Goal: Navigation & Orientation: Find specific page/section

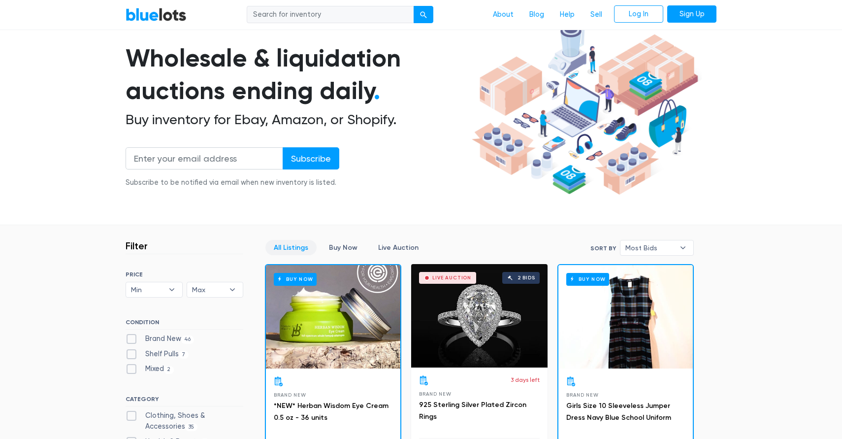
scroll to position [64, 0]
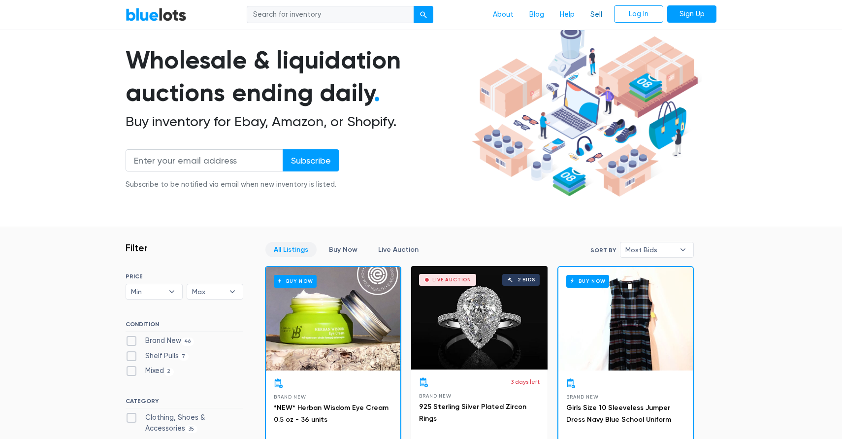
click at [596, 17] on link "Sell" at bounding box center [597, 14] width 28 height 19
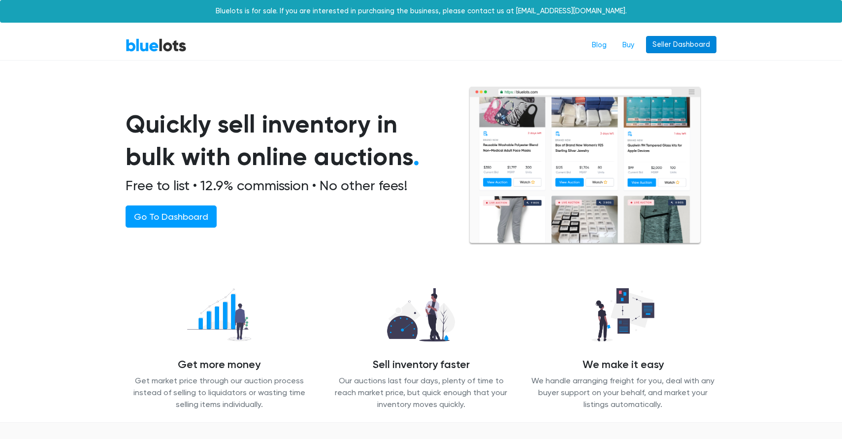
click at [670, 53] on link "Seller Dashboard" at bounding box center [681, 45] width 70 height 18
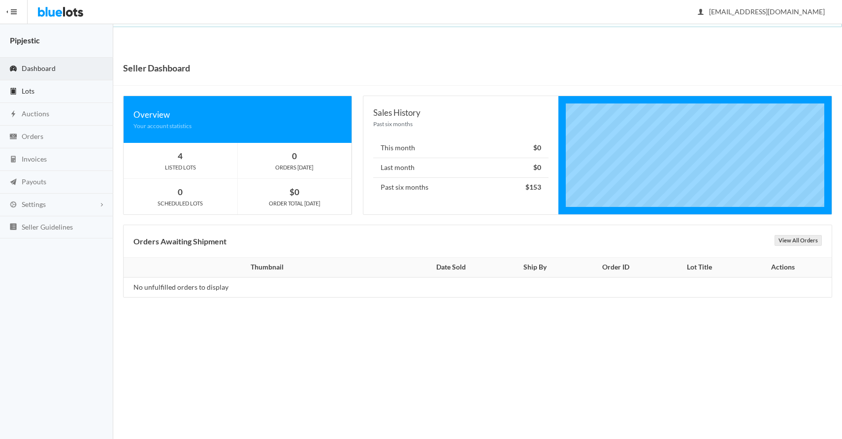
click at [34, 94] on link "Lots" at bounding box center [56, 91] width 113 height 23
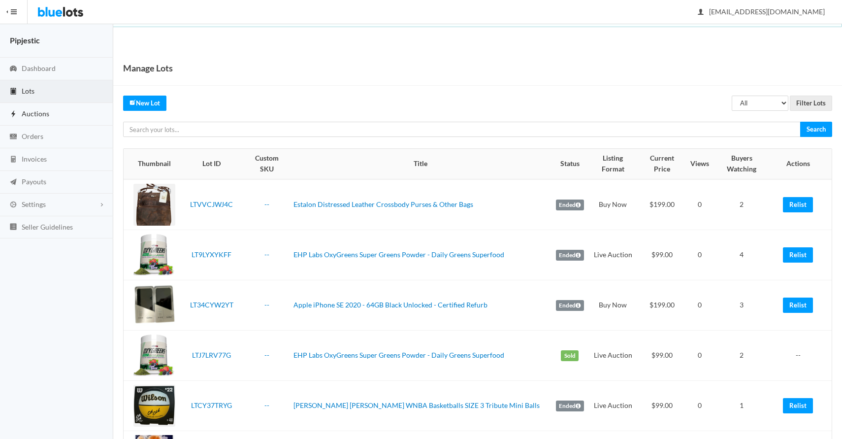
click at [42, 114] on span "Auctions" at bounding box center [36, 113] width 28 height 8
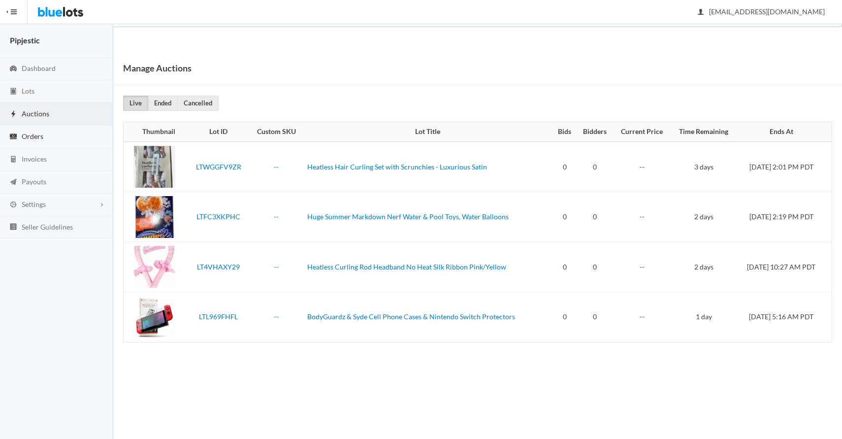
click at [49, 136] on link "Orders" at bounding box center [56, 137] width 113 height 23
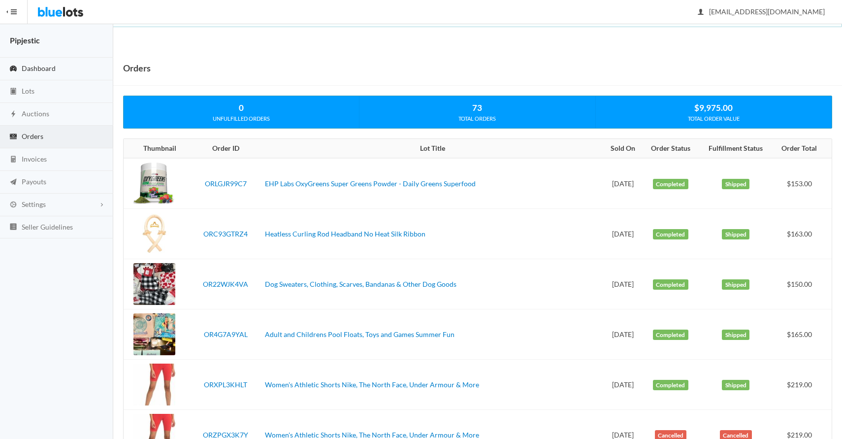
click at [55, 71] on span "Dashboard" at bounding box center [39, 68] width 34 height 8
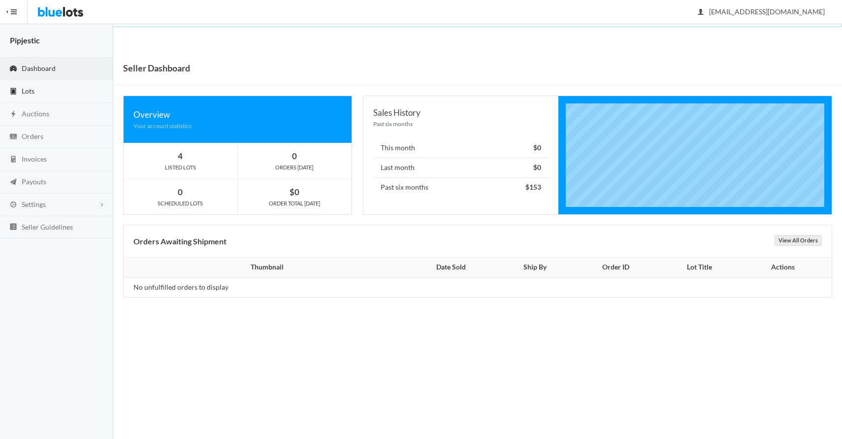
click at [71, 84] on link "Lots" at bounding box center [56, 91] width 113 height 23
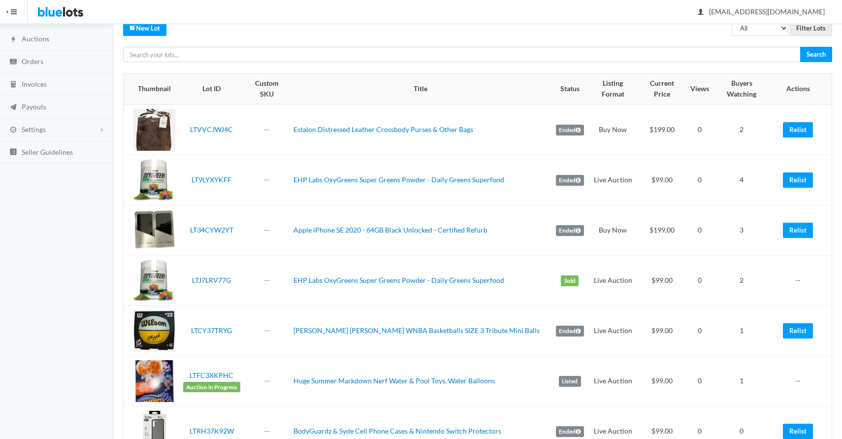
scroll to position [73, 0]
